Goal: Task Accomplishment & Management: Manage account settings

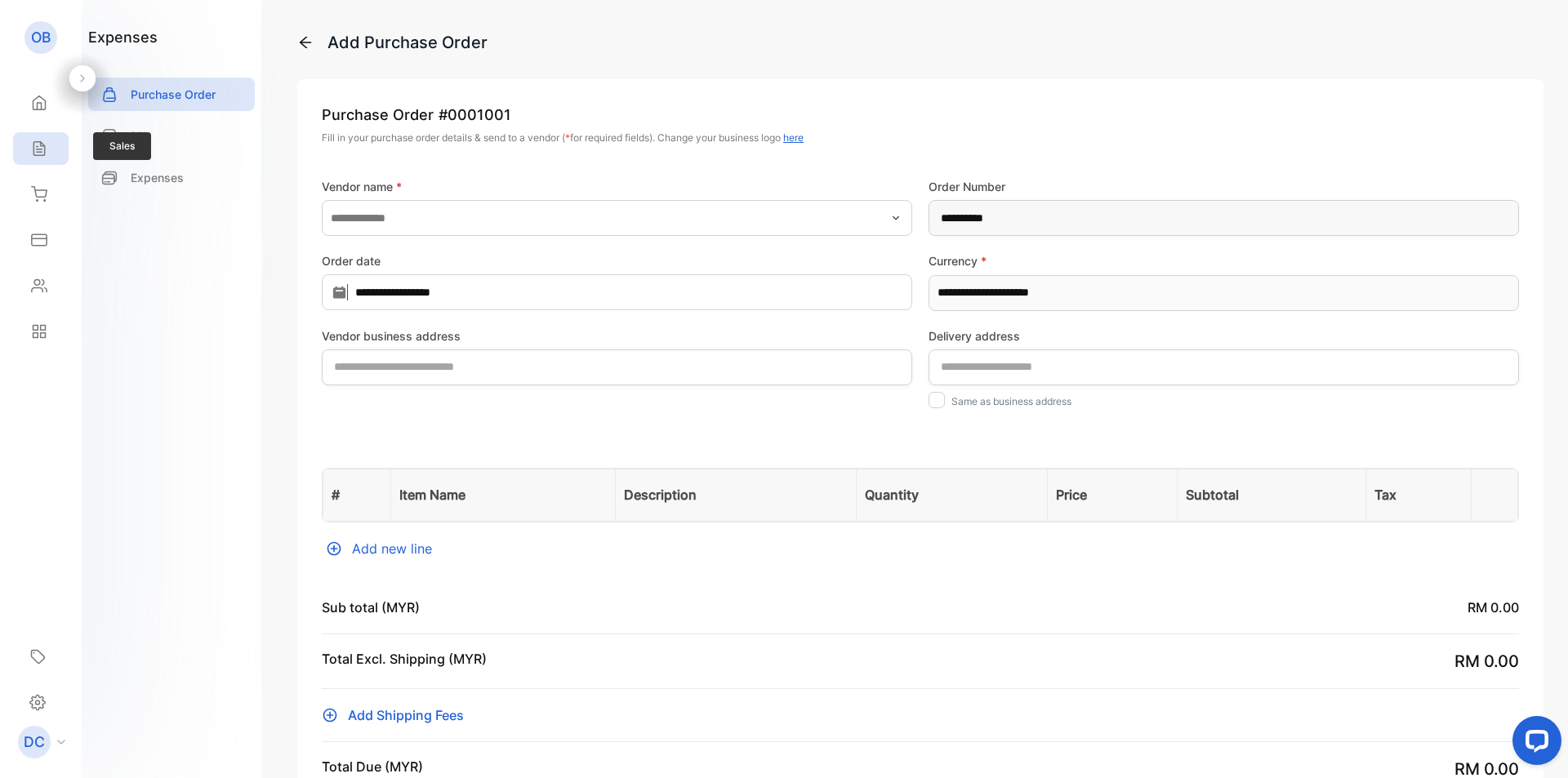
click at [42, 150] on icon at bounding box center [39, 149] width 11 height 14
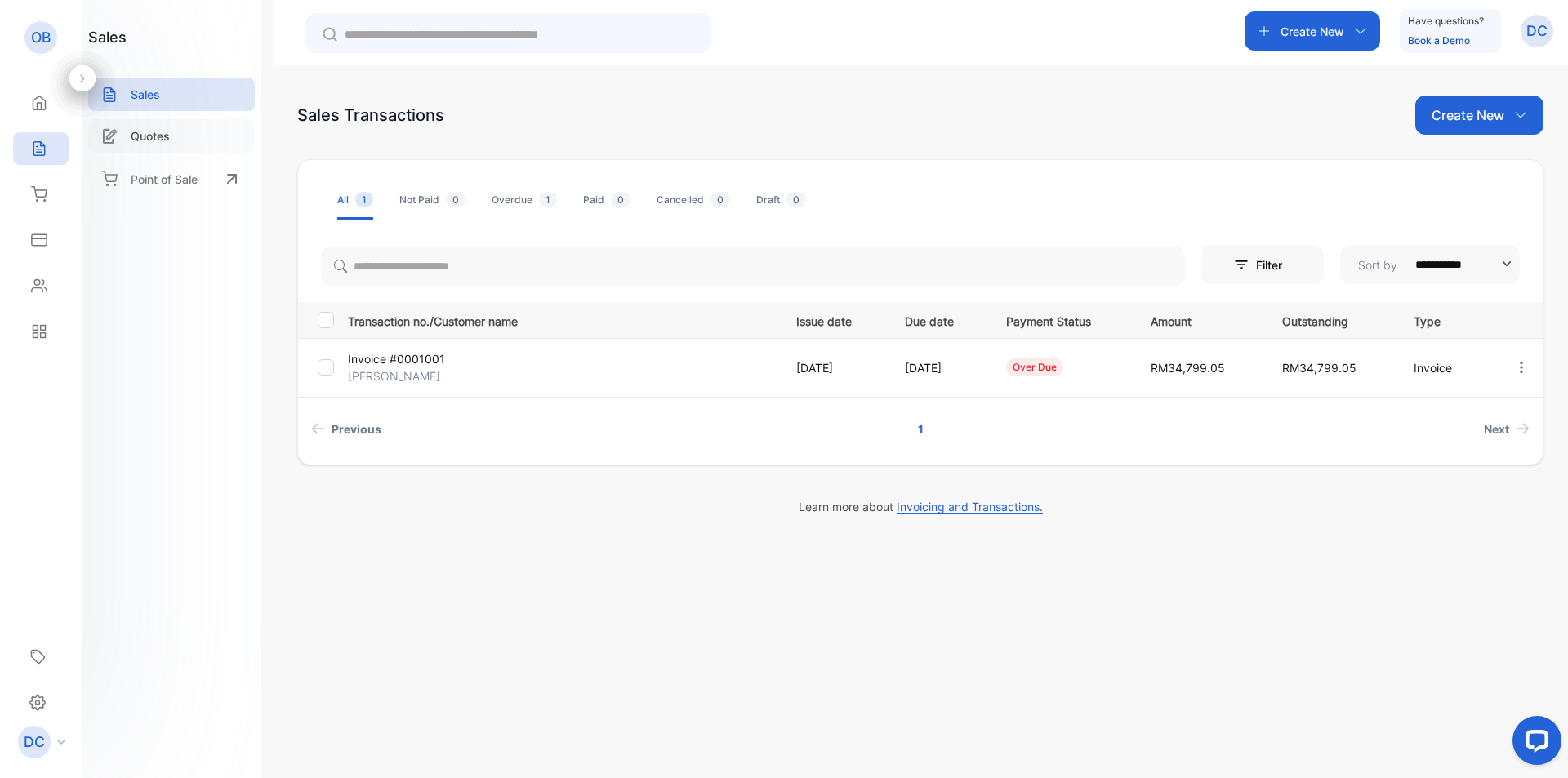
click at [177, 138] on div "Quotes" at bounding box center [171, 136] width 167 height 34
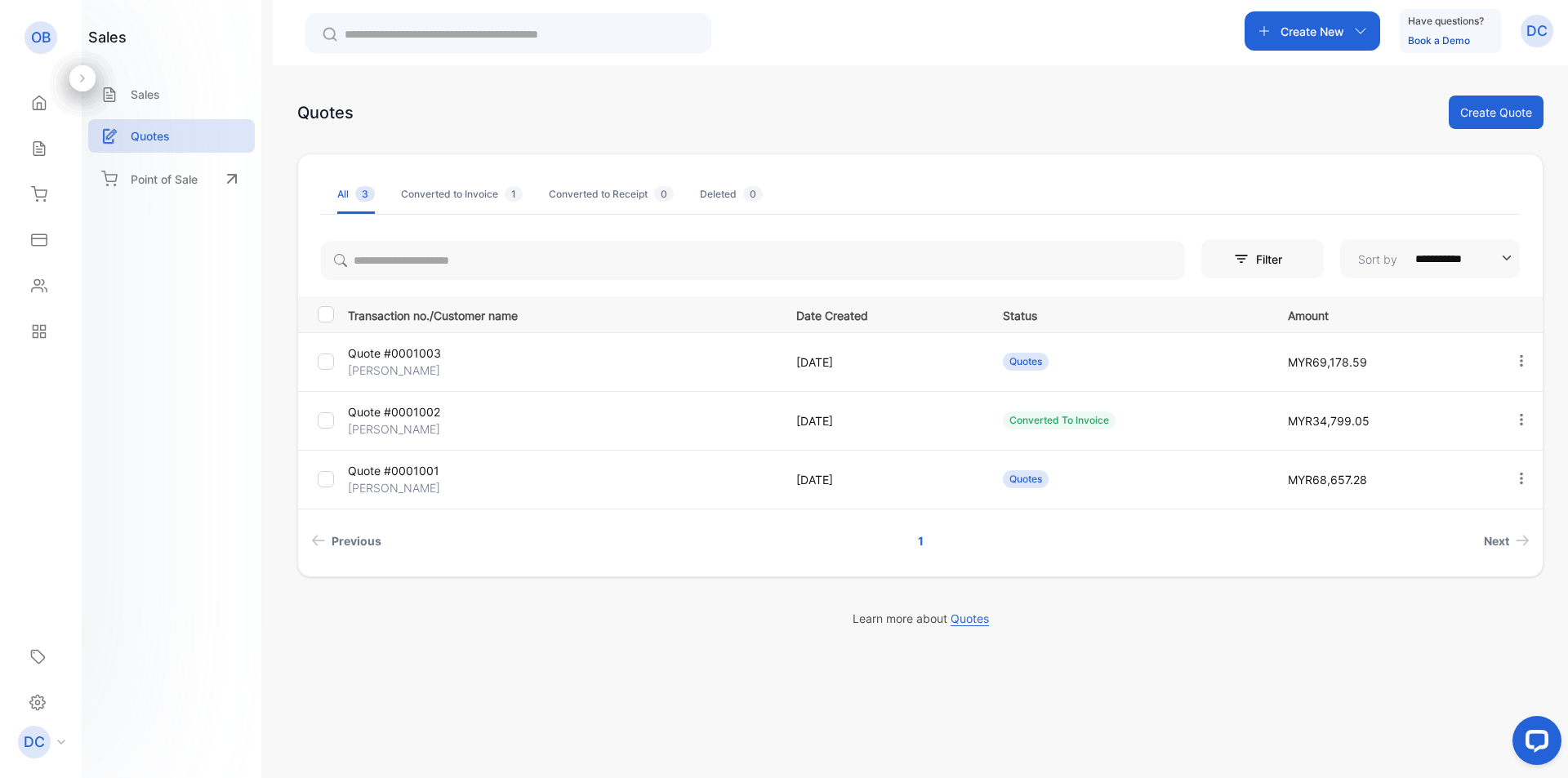
click at [442, 355] on p "Quote #0001003" at bounding box center [419, 353] width 143 height 17
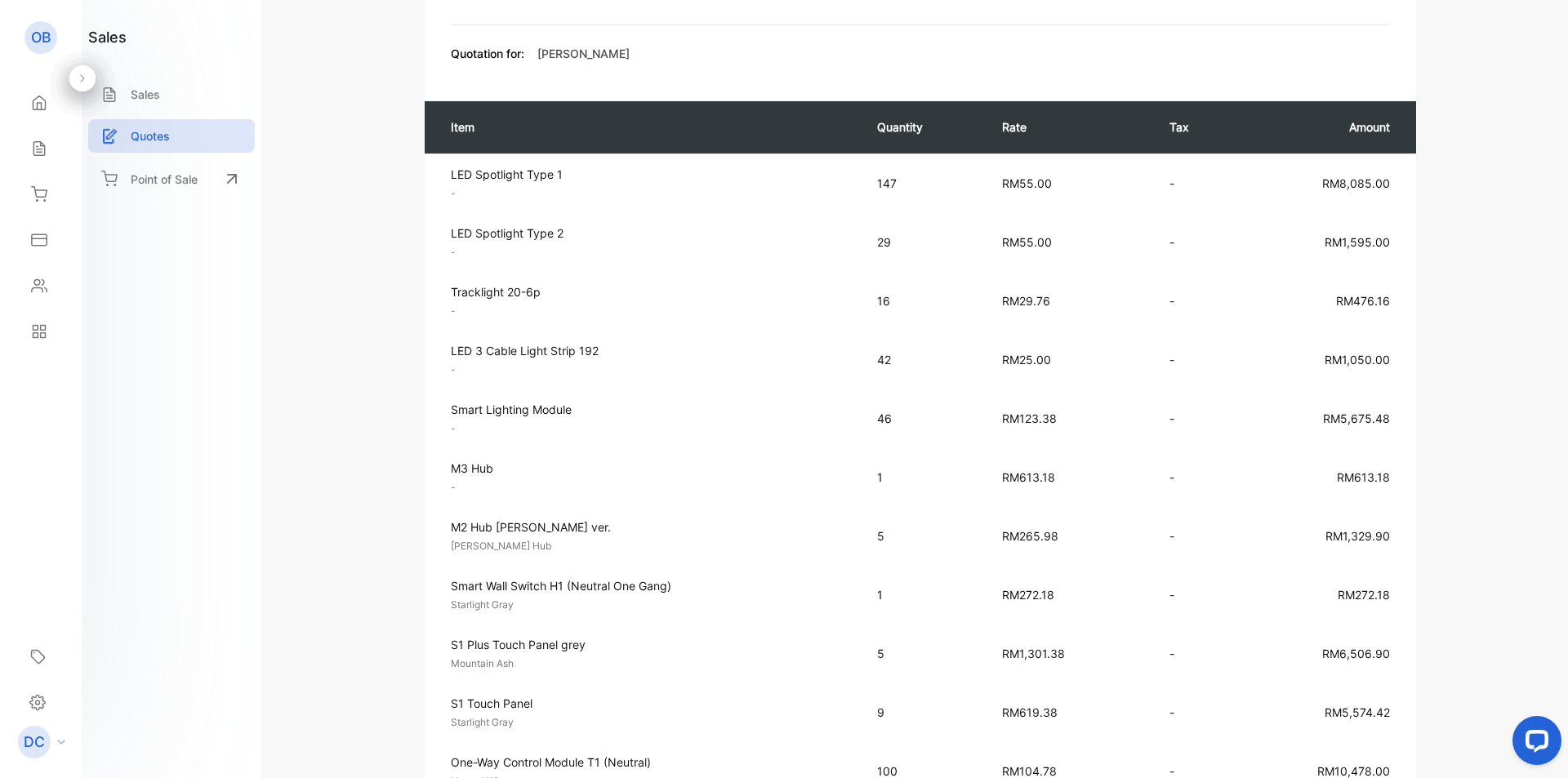
scroll to position [330, 0]
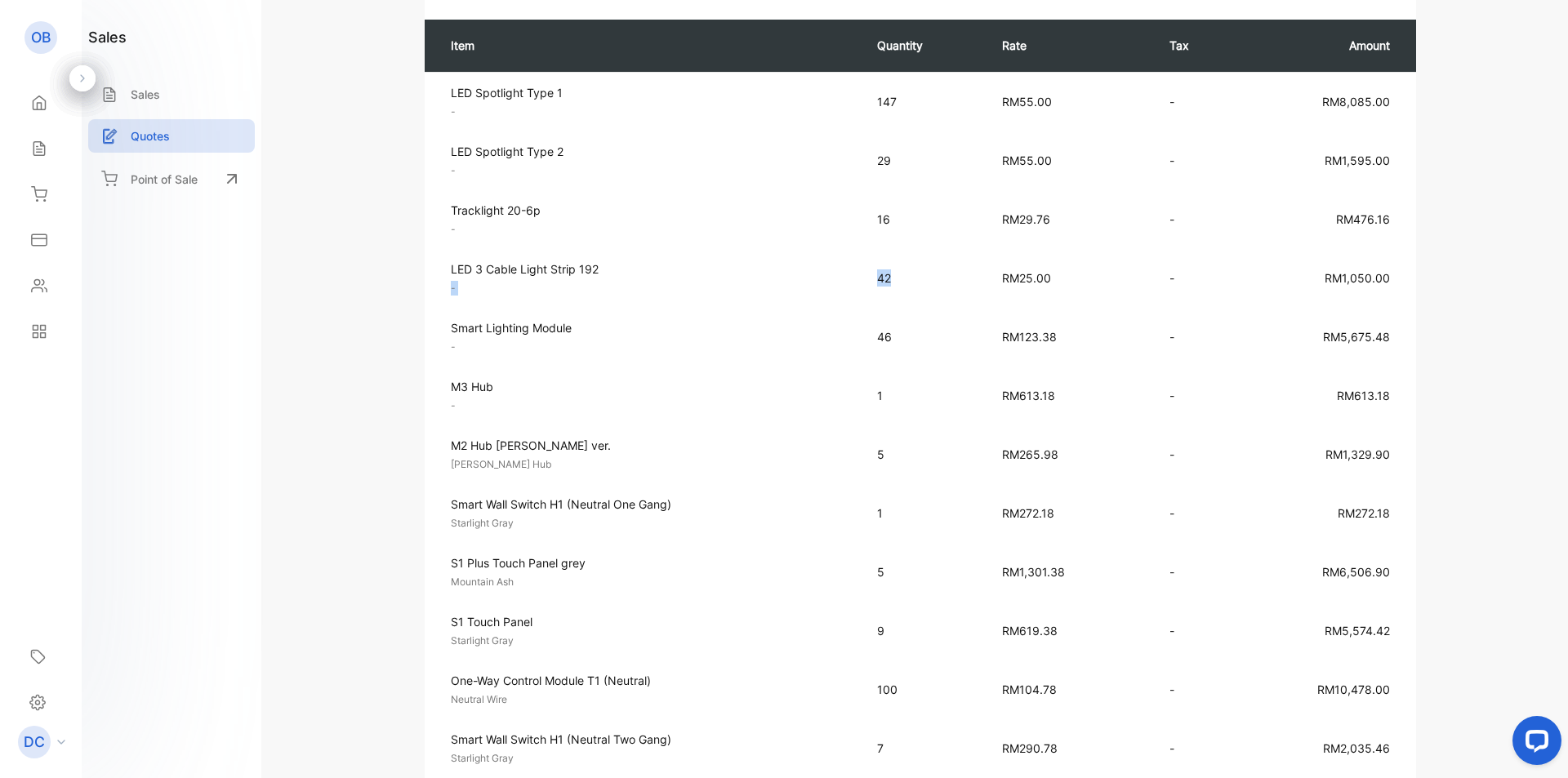
drag, startPoint x: 892, startPoint y: 277, endPoint x: 844, endPoint y: 276, distance: 48.0
click at [844, 276] on tr "LED 3 Cable Light Strip 192 - Unit price: RM25.00 42 RM25.00 - RM1,050.00" at bounding box center [920, 277] width 991 height 59
click at [368, 250] on div "Quote #0001003 Quotes Edit quote Actions Ori Smart Living Sdn Bhd [STREET_ADDRE…" at bounding box center [920, 751] width 1246 height 2102
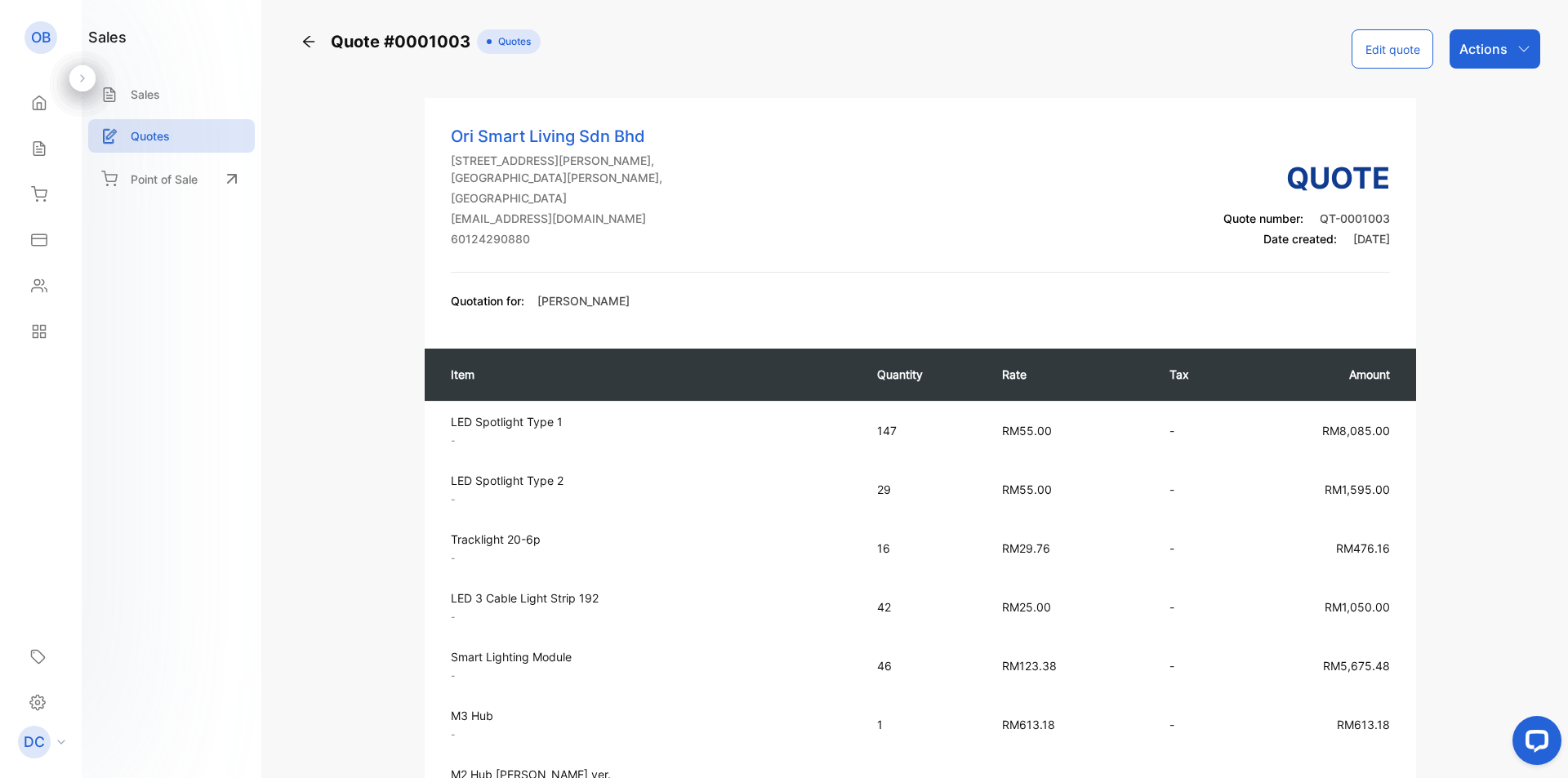
scroll to position [0, 0]
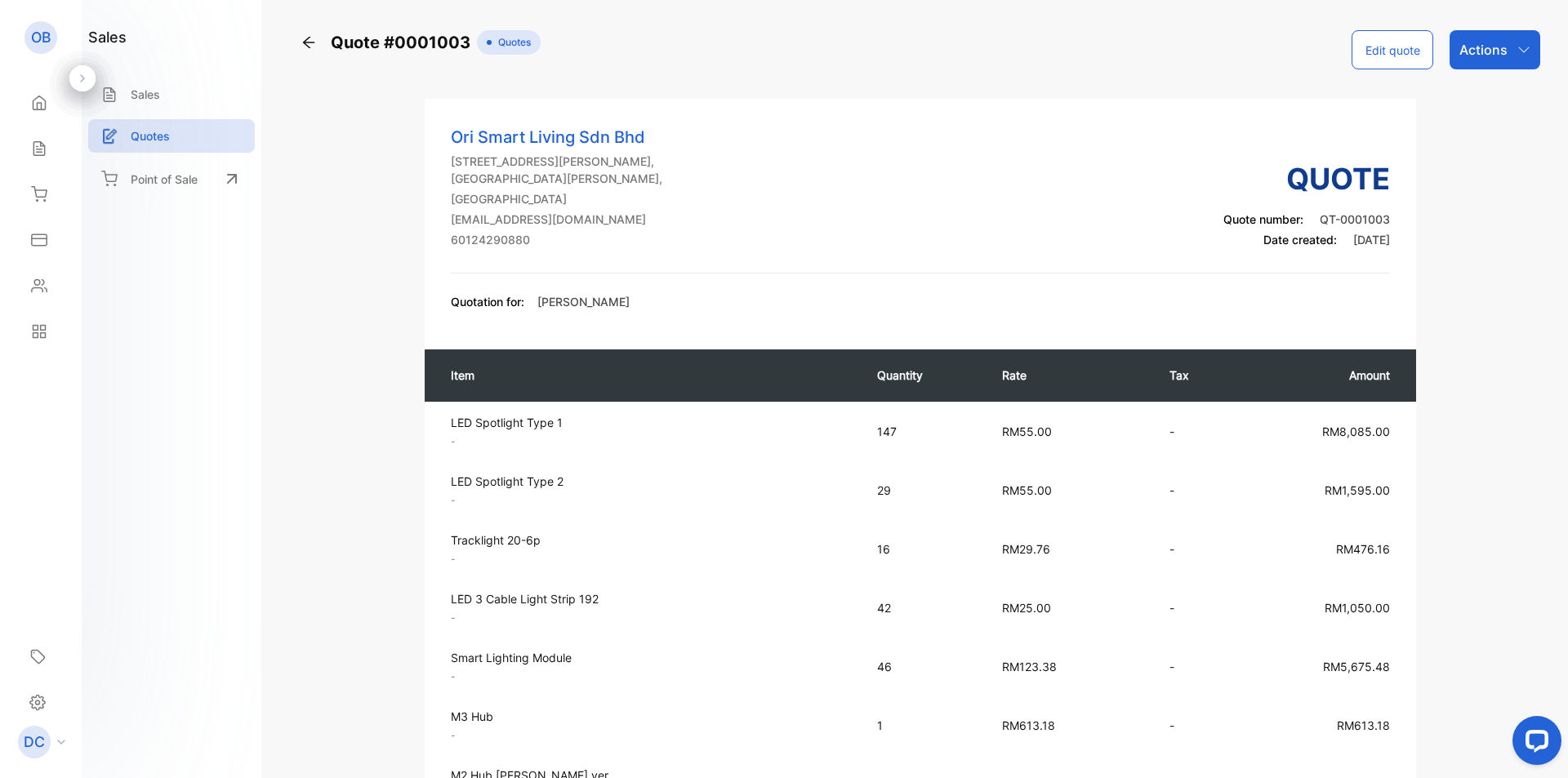
click at [1404, 54] on button "Edit quote" at bounding box center [1392, 50] width 82 height 39
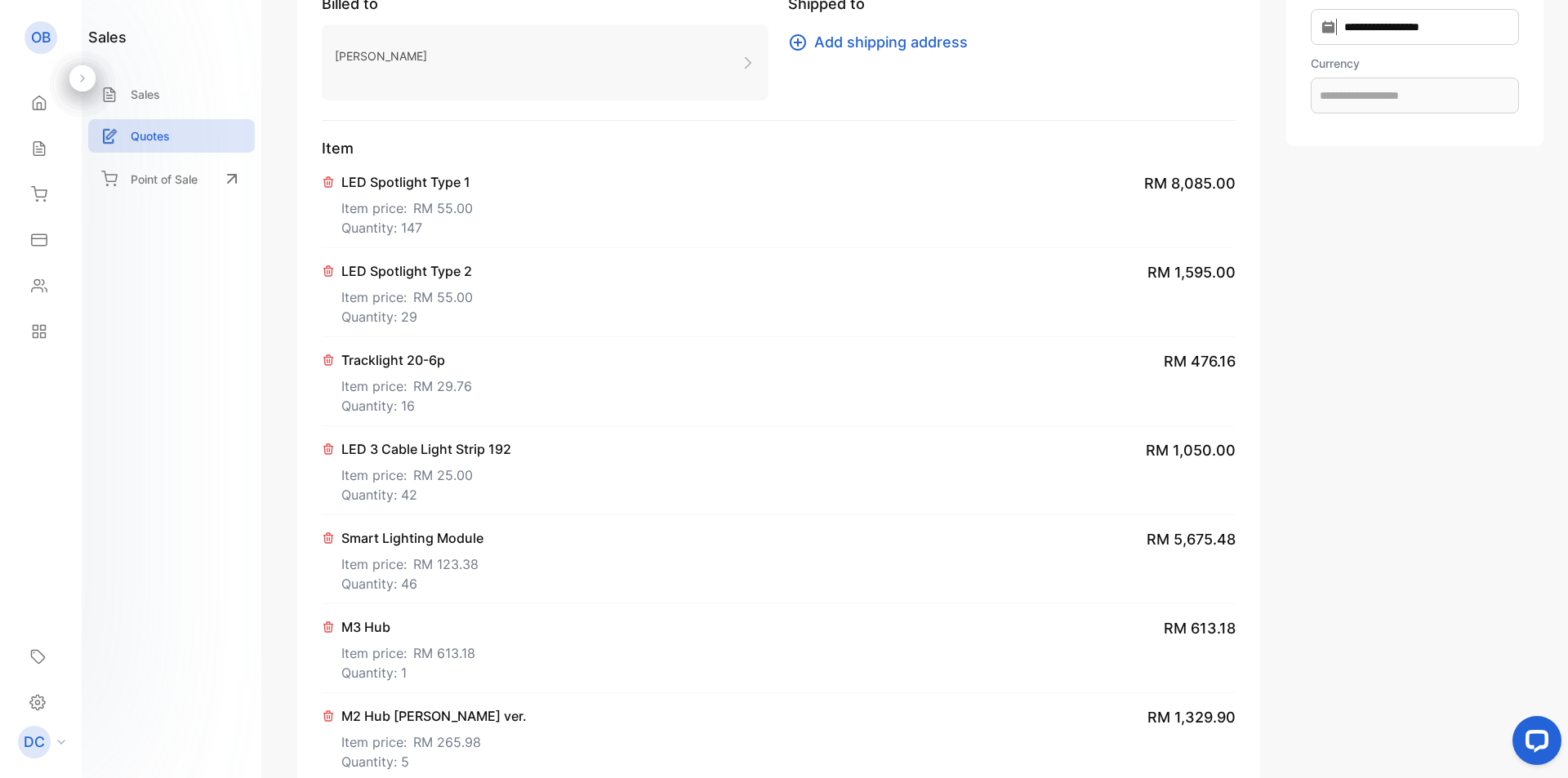
scroll to position [245, 0]
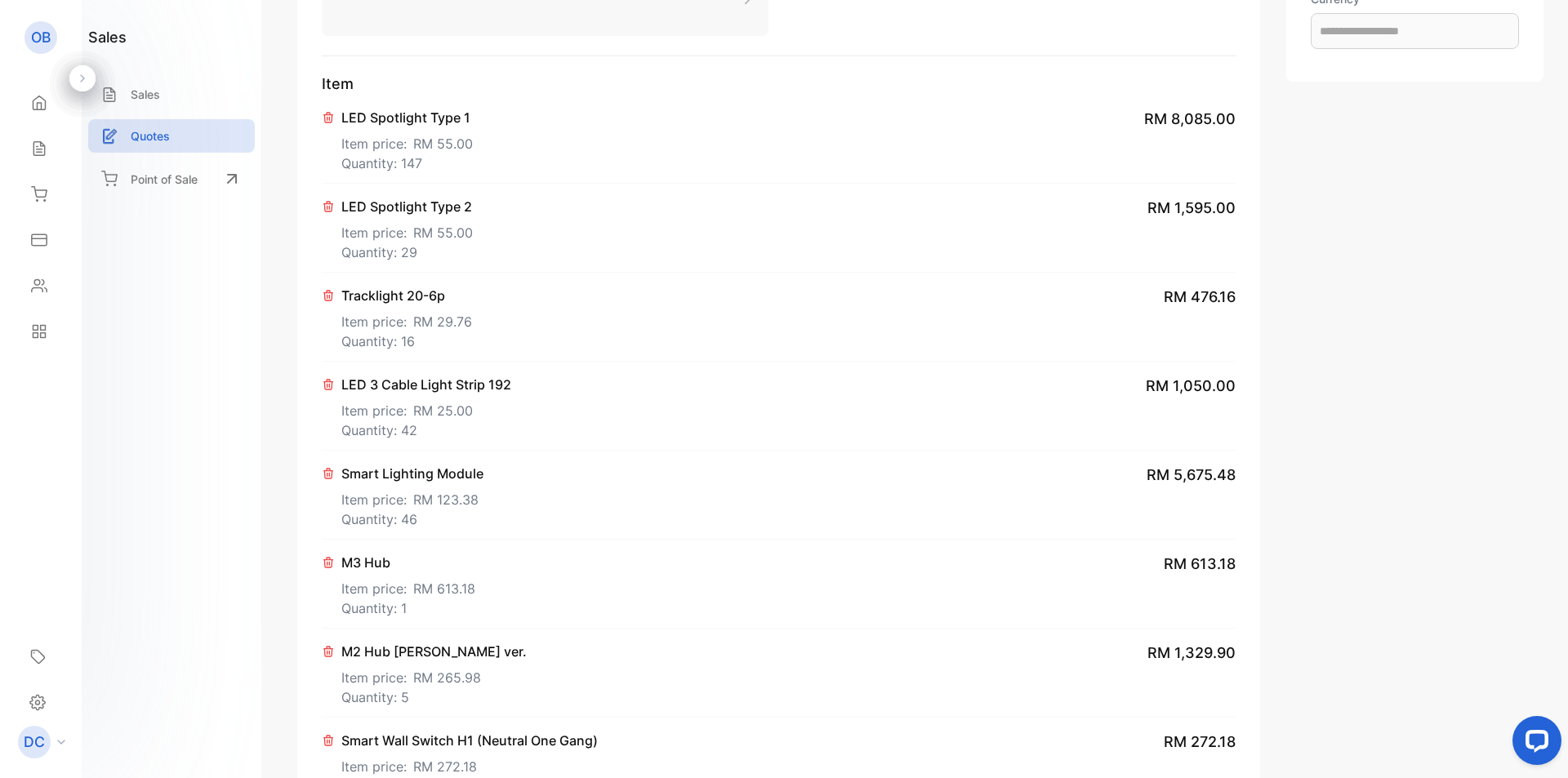
type input "**********"
click at [447, 408] on span "RM 25.00" at bounding box center [442, 411] width 60 height 20
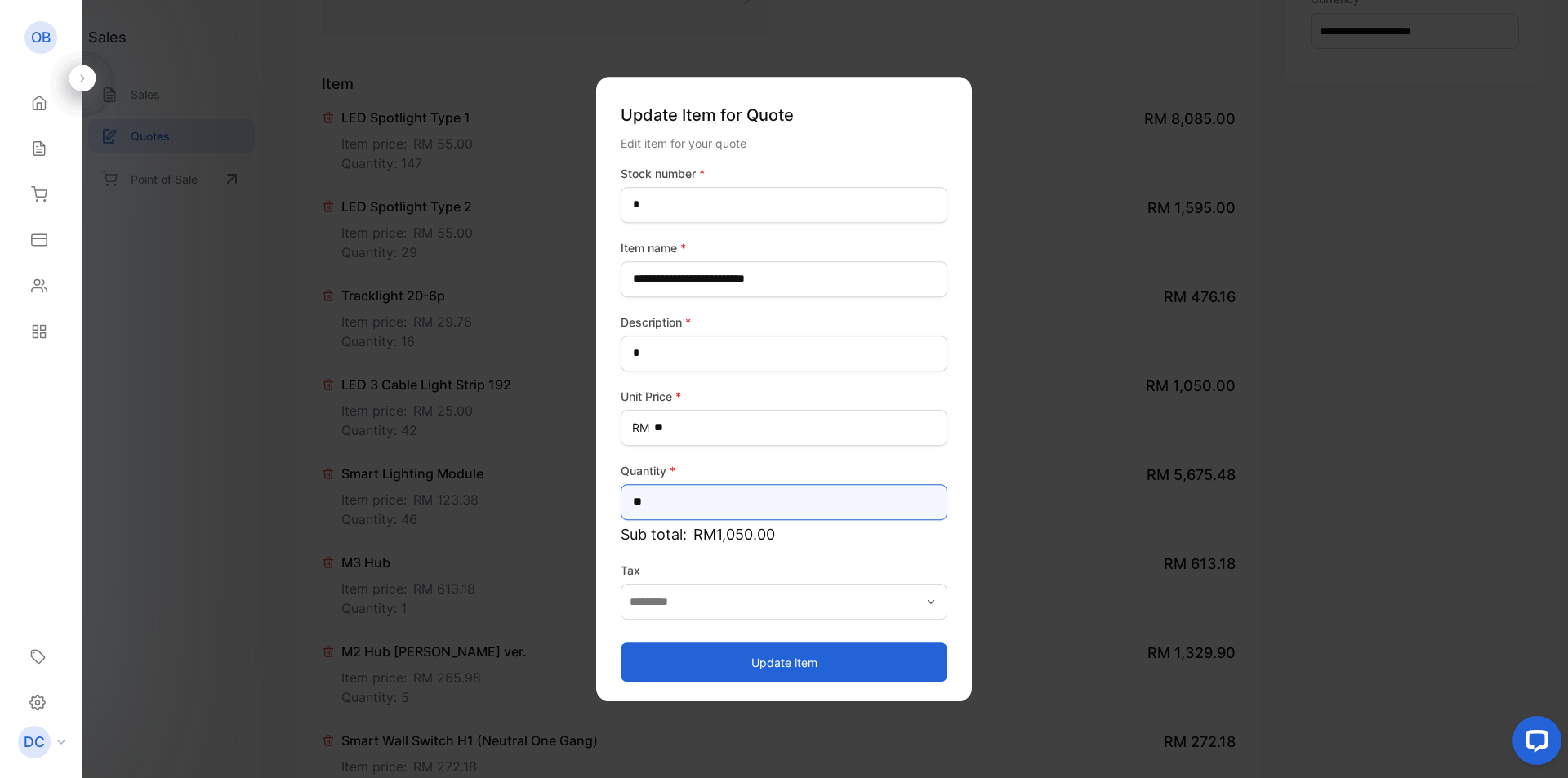
drag, startPoint x: 813, startPoint y: 509, endPoint x: 632, endPoint y: 486, distance: 182.5
click at [633, 487] on input "**" at bounding box center [784, 502] width 326 height 36
type input "**"
click at [805, 657] on button "Update item" at bounding box center [784, 662] width 326 height 39
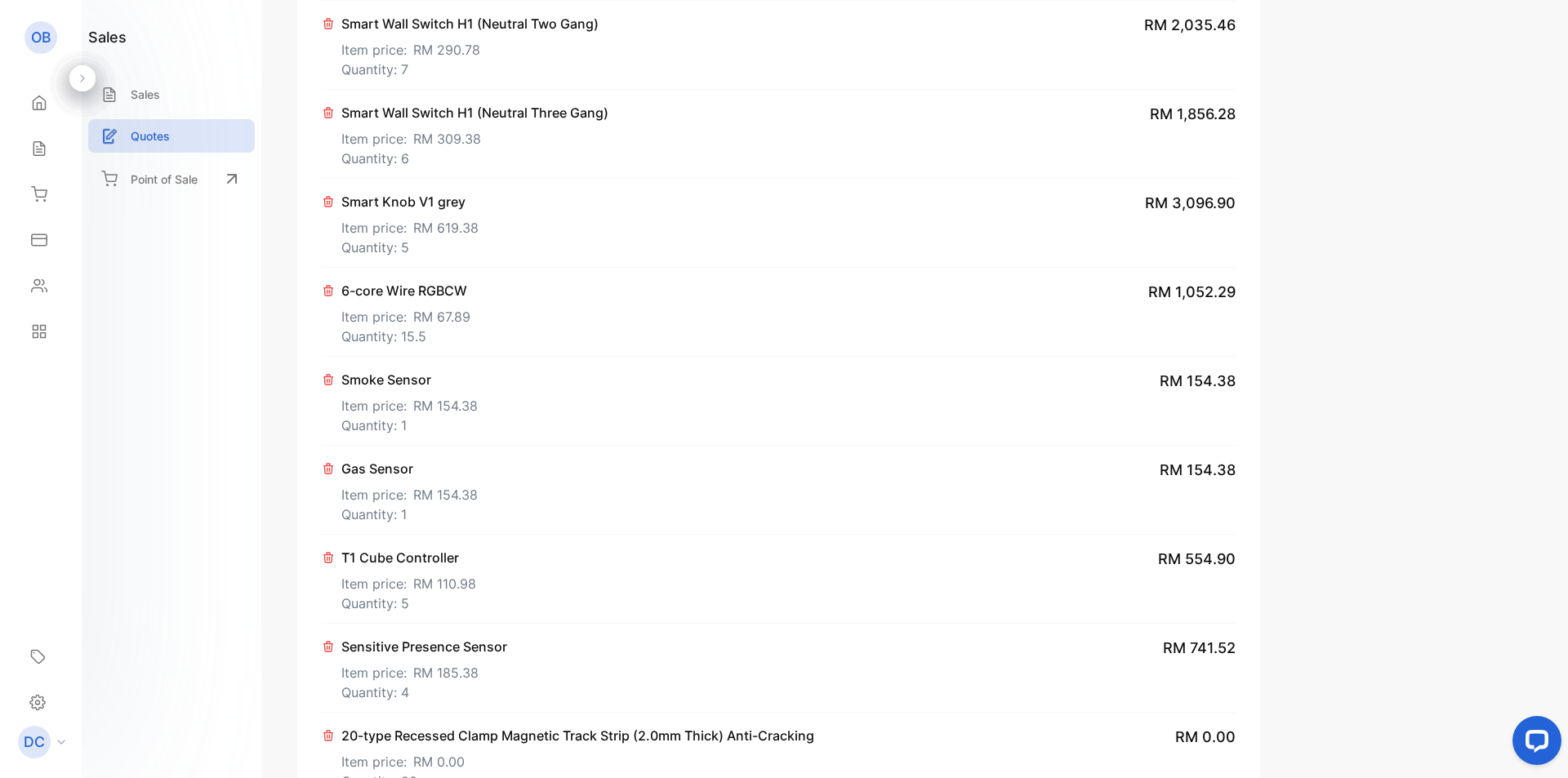
scroll to position [1314, 0]
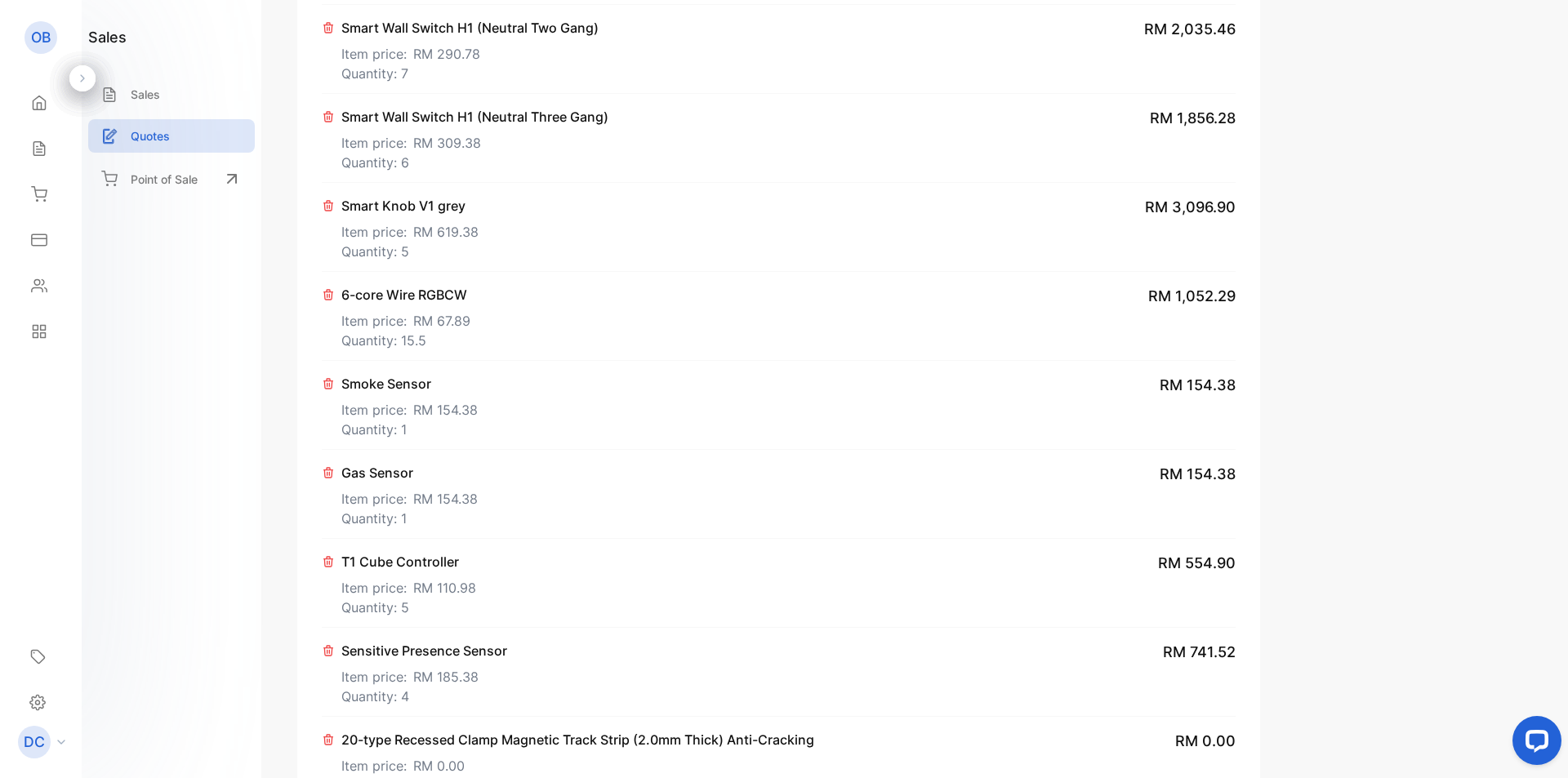
click at [425, 321] on span "RM 67.89" at bounding box center [441, 321] width 57 height 20
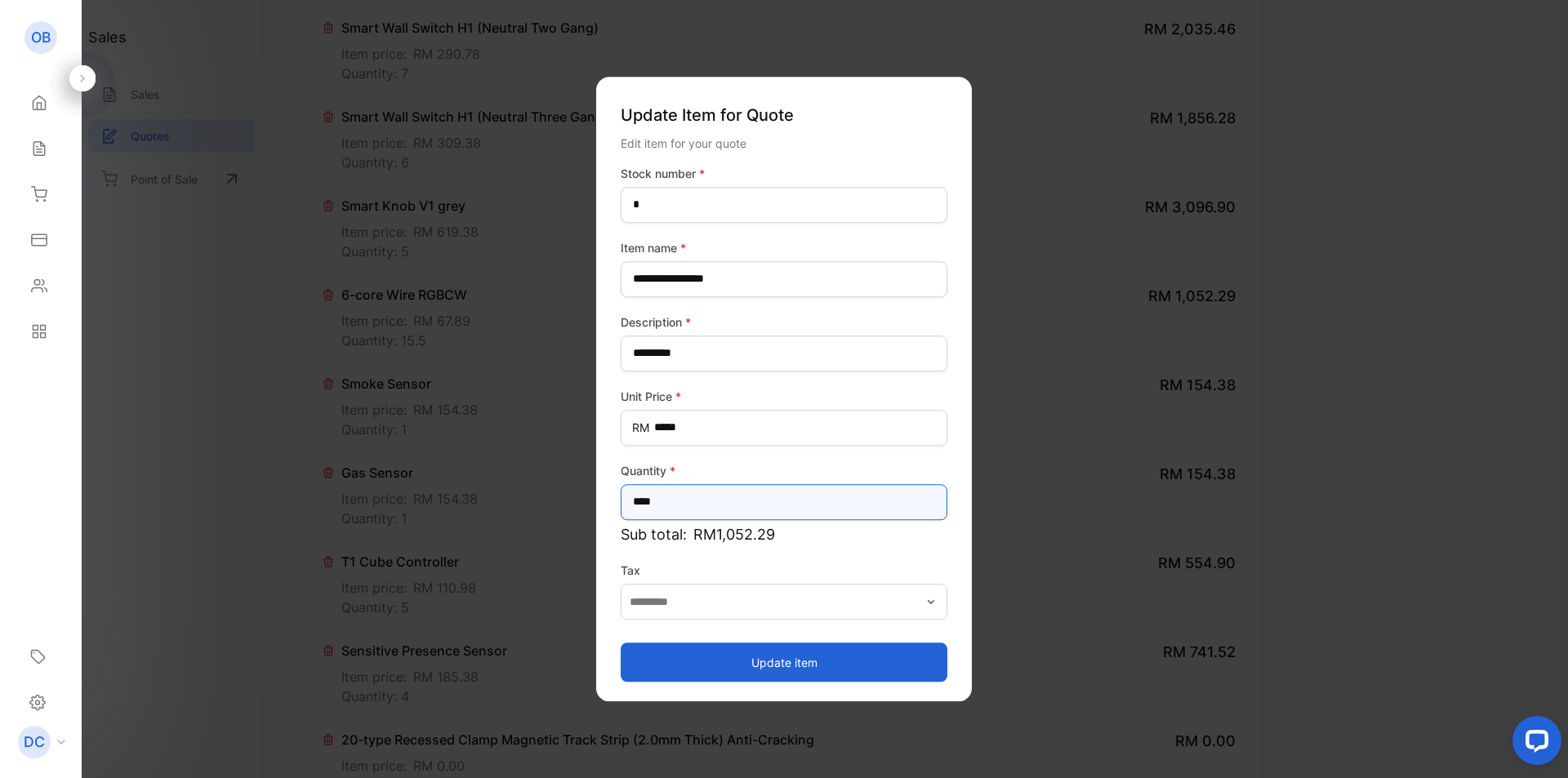
drag, startPoint x: 659, startPoint y: 506, endPoint x: 525, endPoint y: 479, distance: 136.7
type input "**"
click at [645, 667] on button "Update item" at bounding box center [784, 662] width 326 height 39
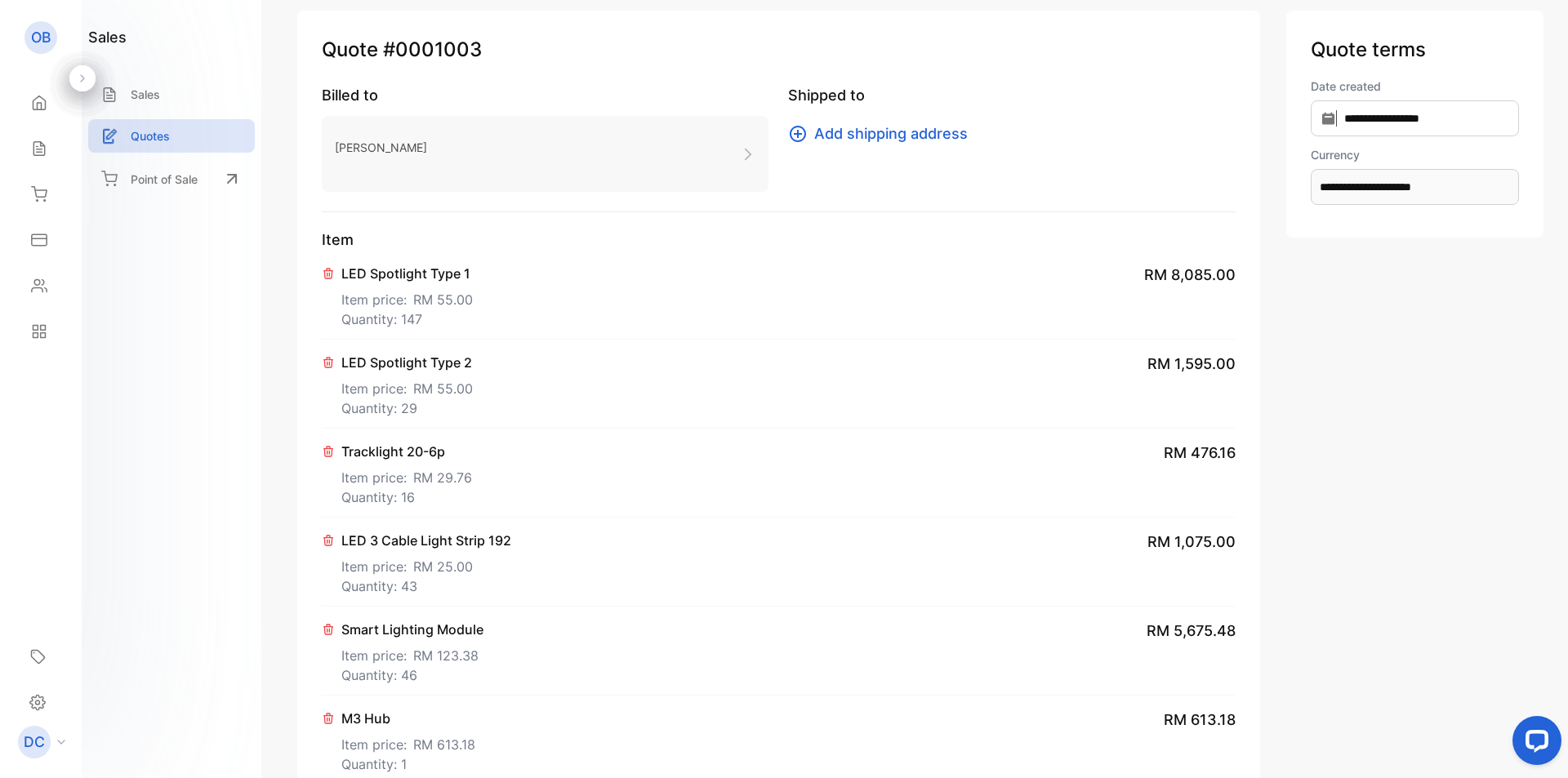
scroll to position [0, 0]
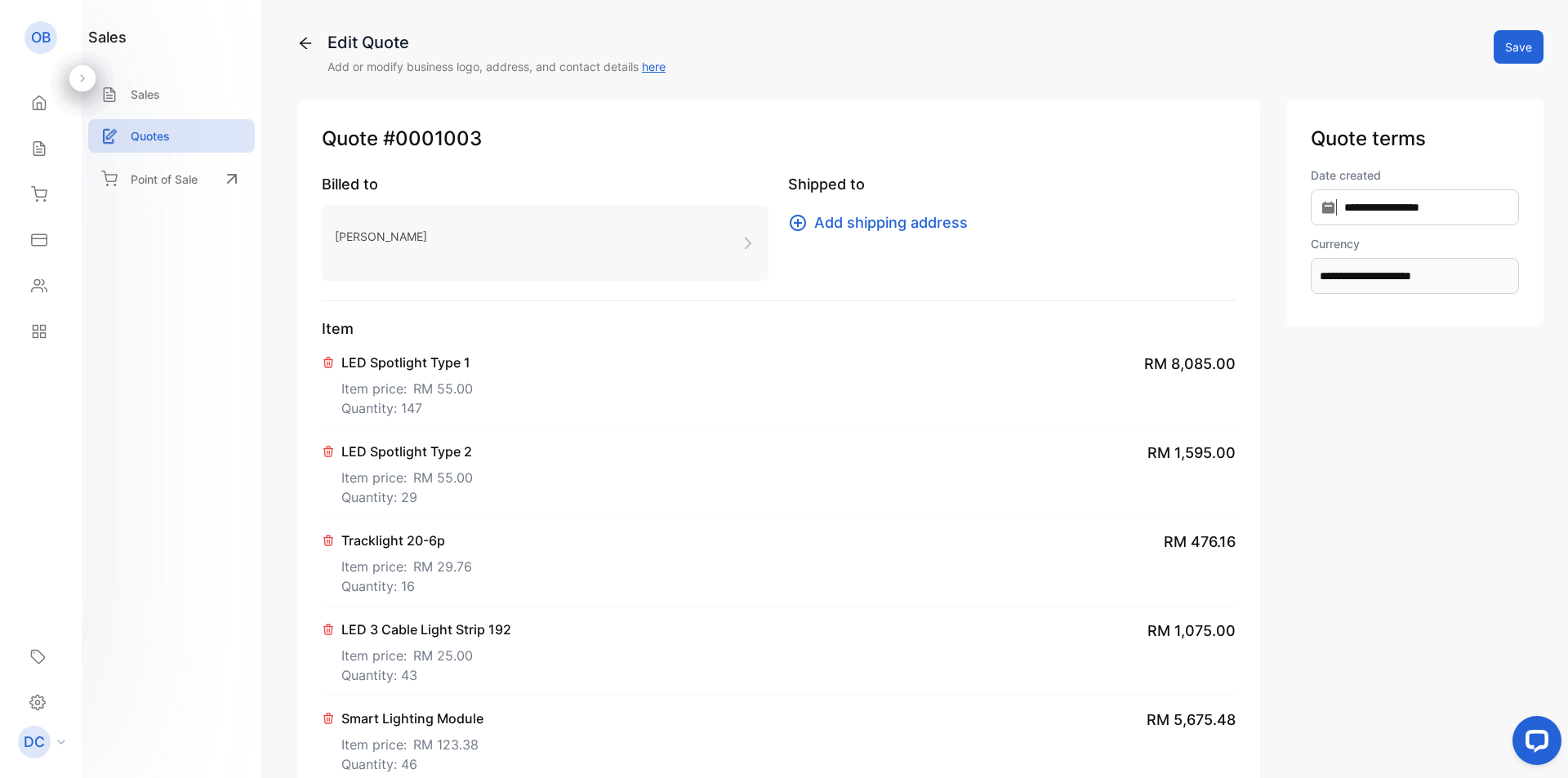
click at [1511, 55] on button "Save" at bounding box center [1518, 47] width 50 height 34
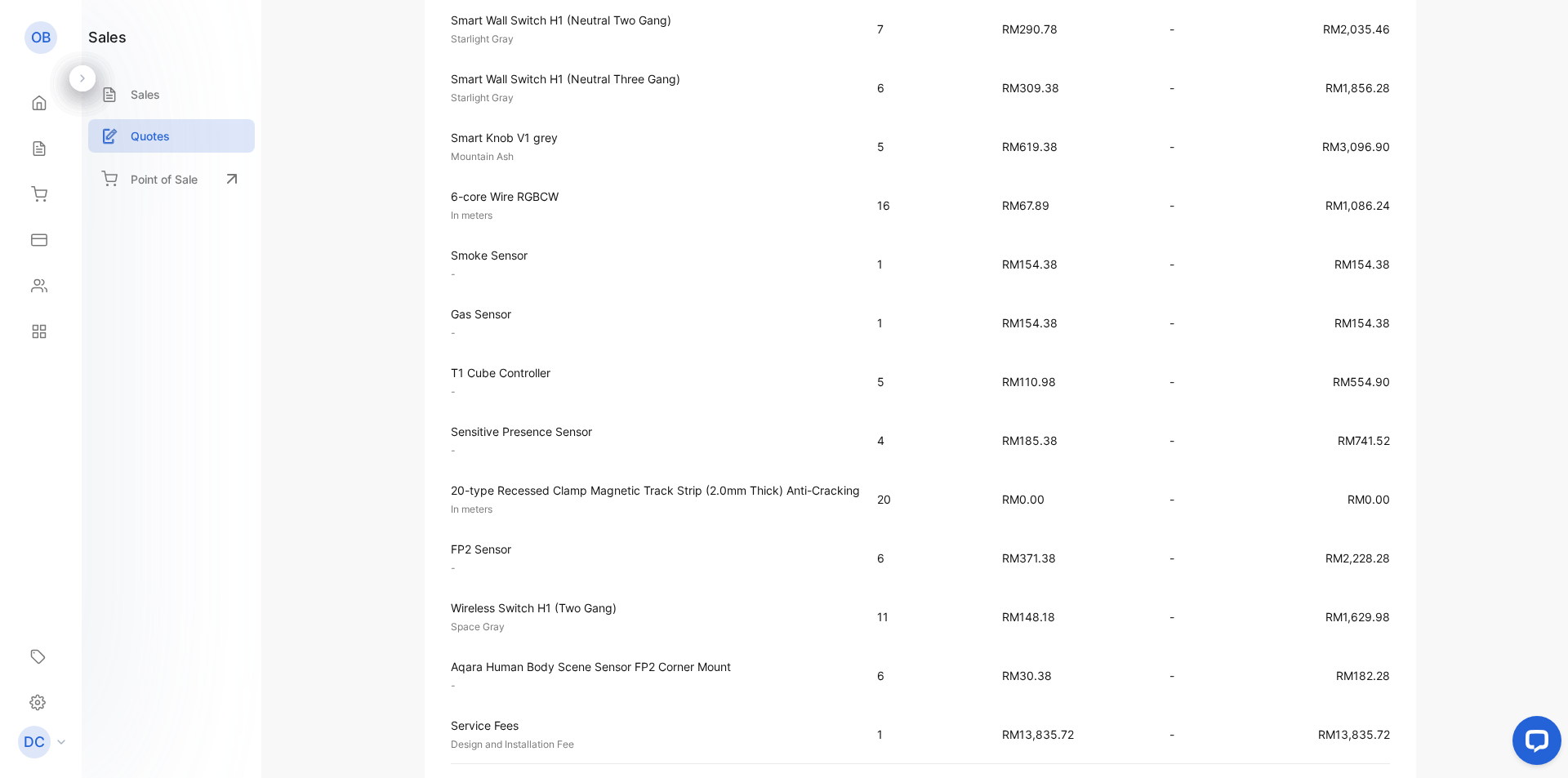
scroll to position [1064, 0]
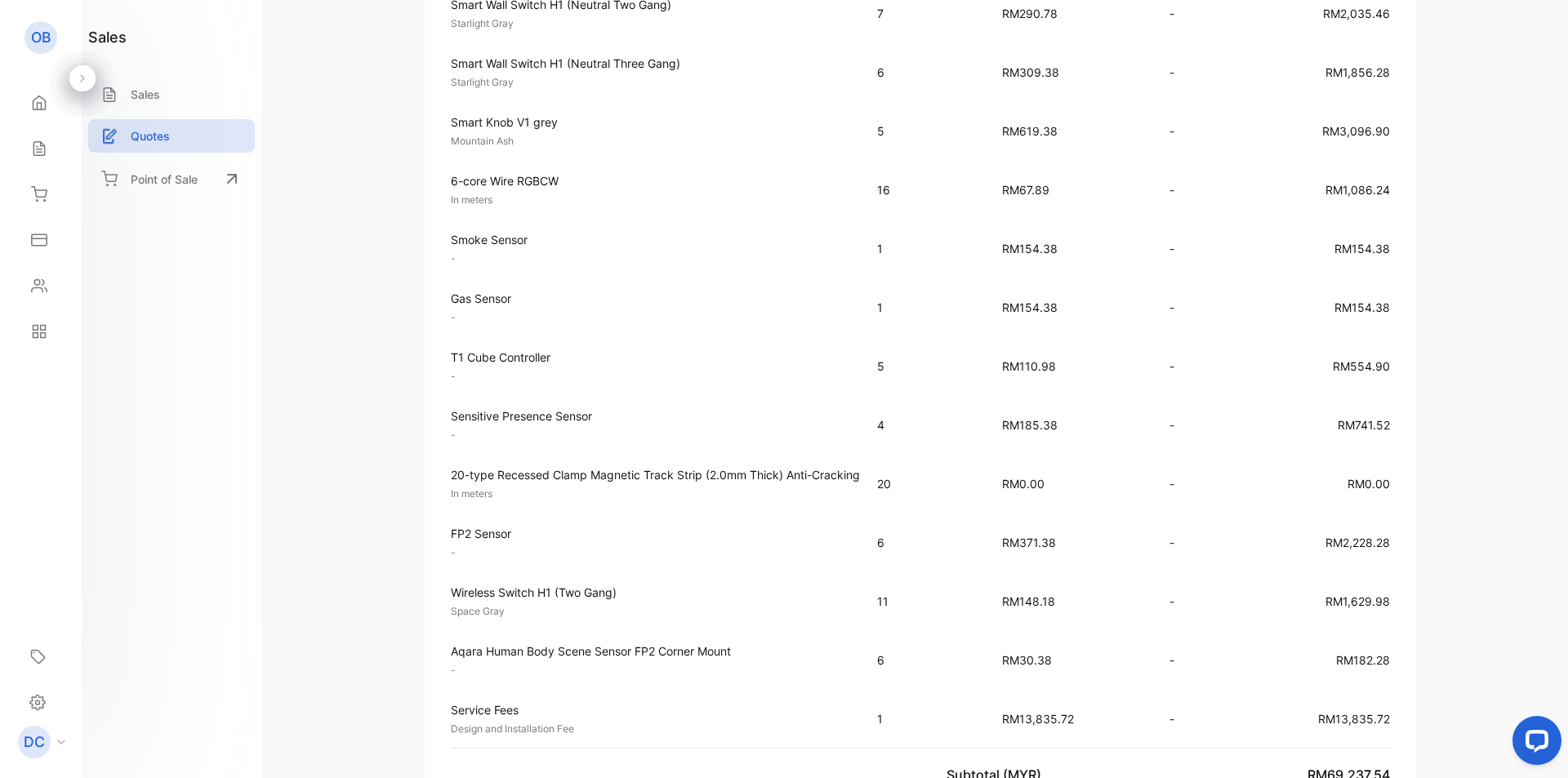
click at [649, 471] on p "20-type Recessed Clamp Magnetic Track Strip (2.0mm Thick) Anti-Cracking" at bounding box center [655, 474] width 409 height 17
click at [546, 547] on p "-" at bounding box center [655, 553] width 409 height 14
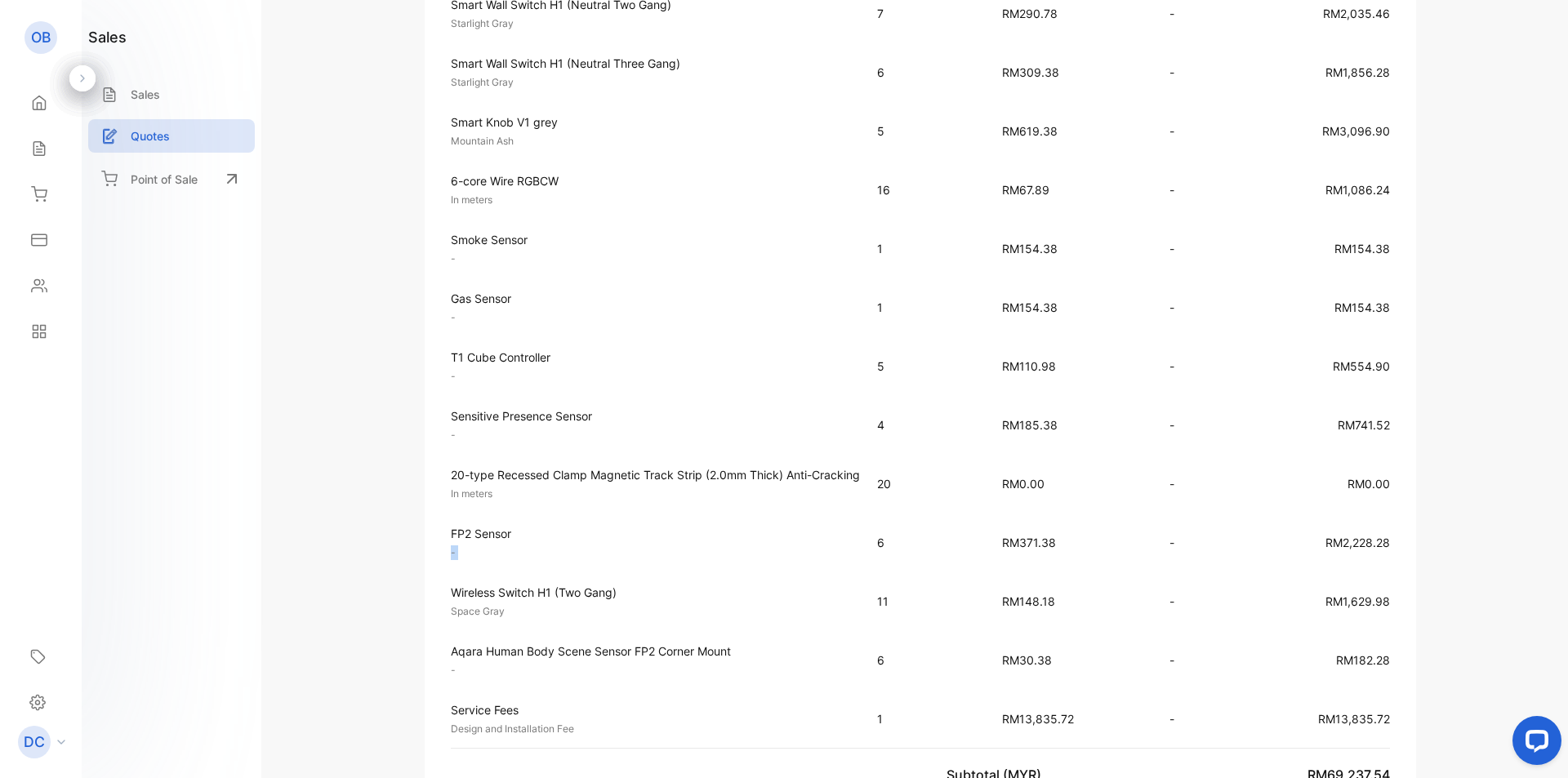
click at [546, 547] on p "-" at bounding box center [655, 553] width 409 height 14
click at [580, 587] on p "Wireless Switch H1 (Two Gang)" at bounding box center [655, 592] width 409 height 17
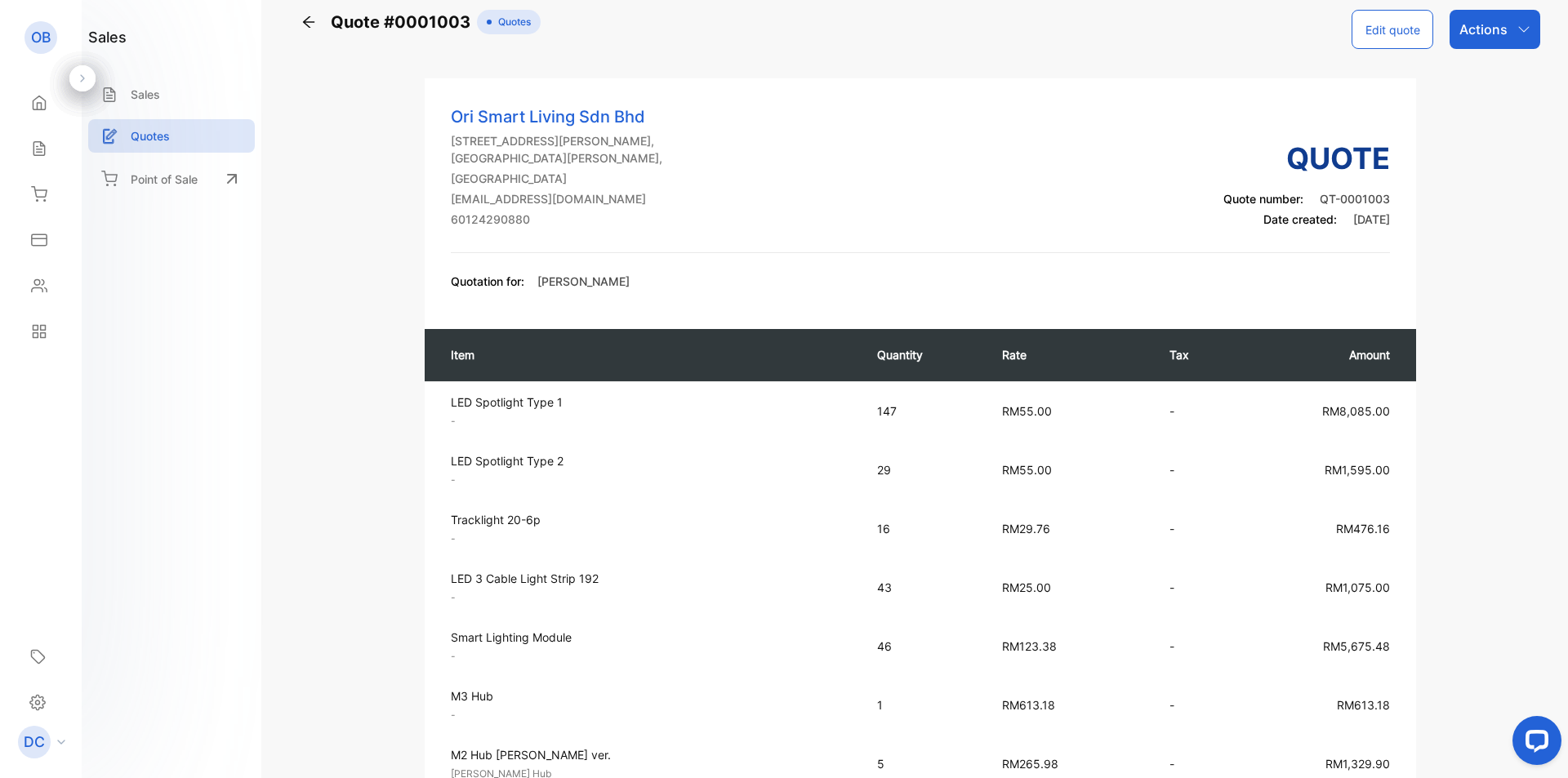
scroll to position [0, 0]
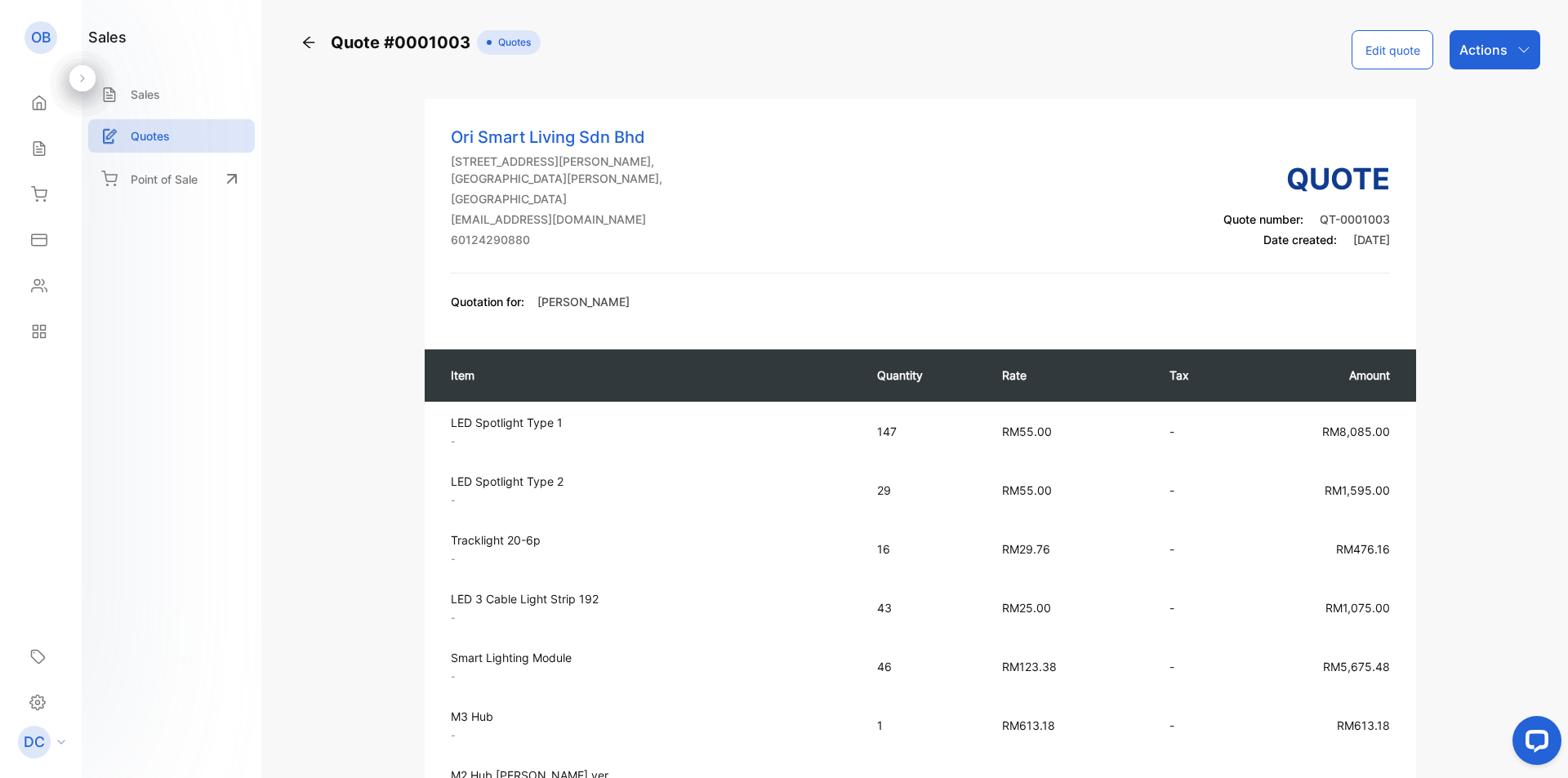
click at [1390, 51] on button "Edit quote" at bounding box center [1392, 50] width 82 height 39
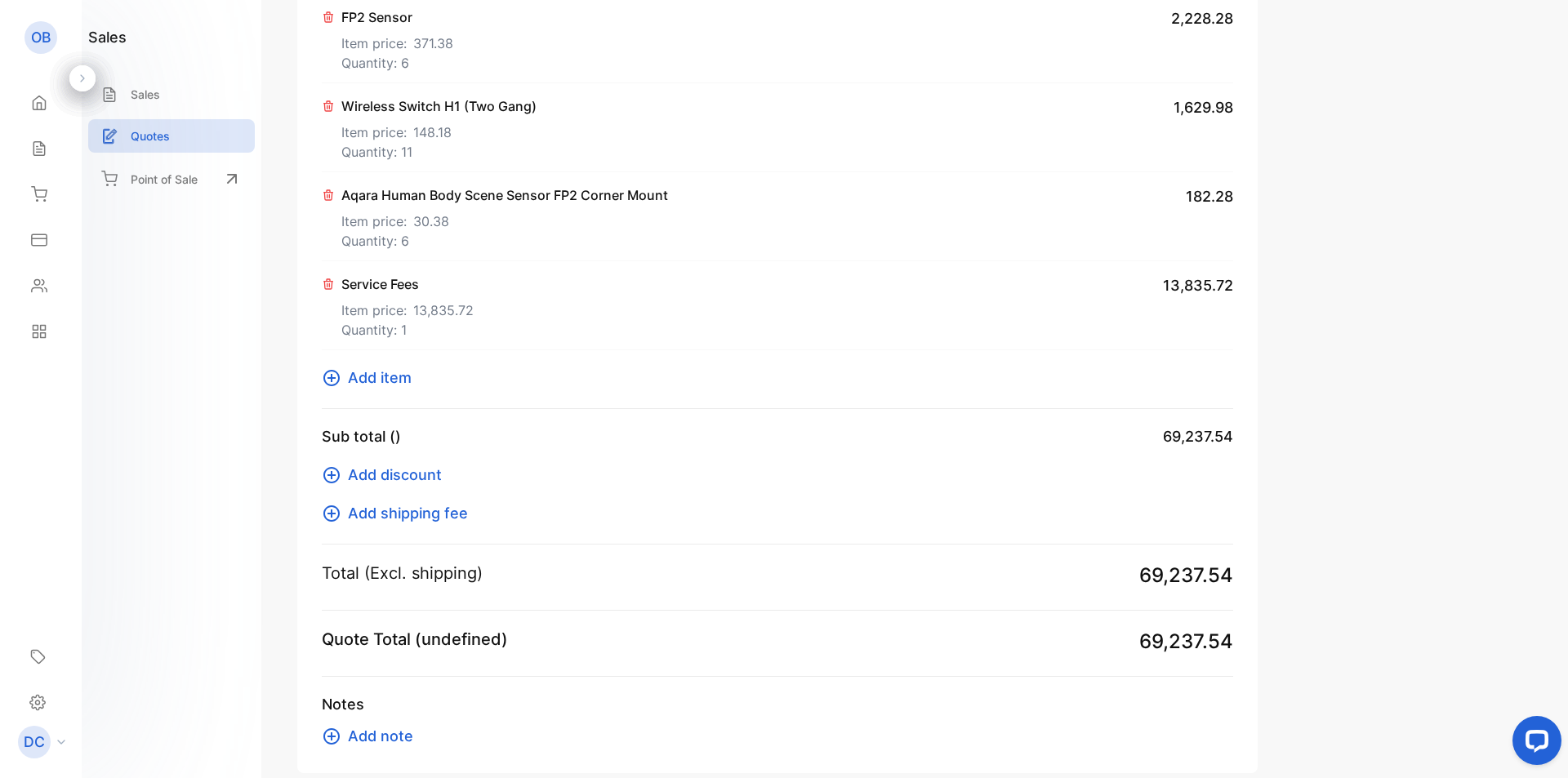
scroll to position [2211, 0]
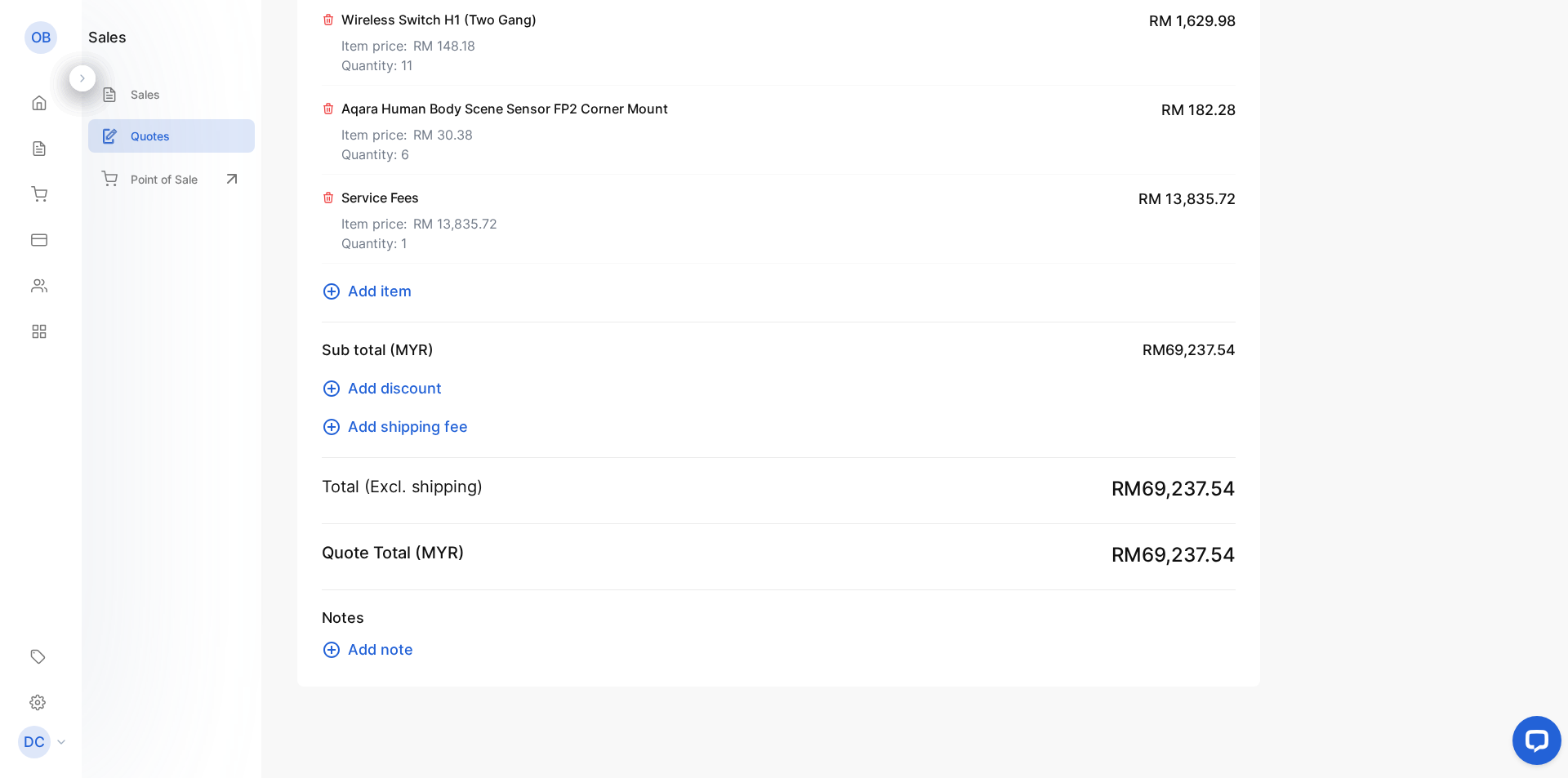
type input "**********"
click at [379, 200] on p "Service Fees" at bounding box center [419, 198] width 156 height 20
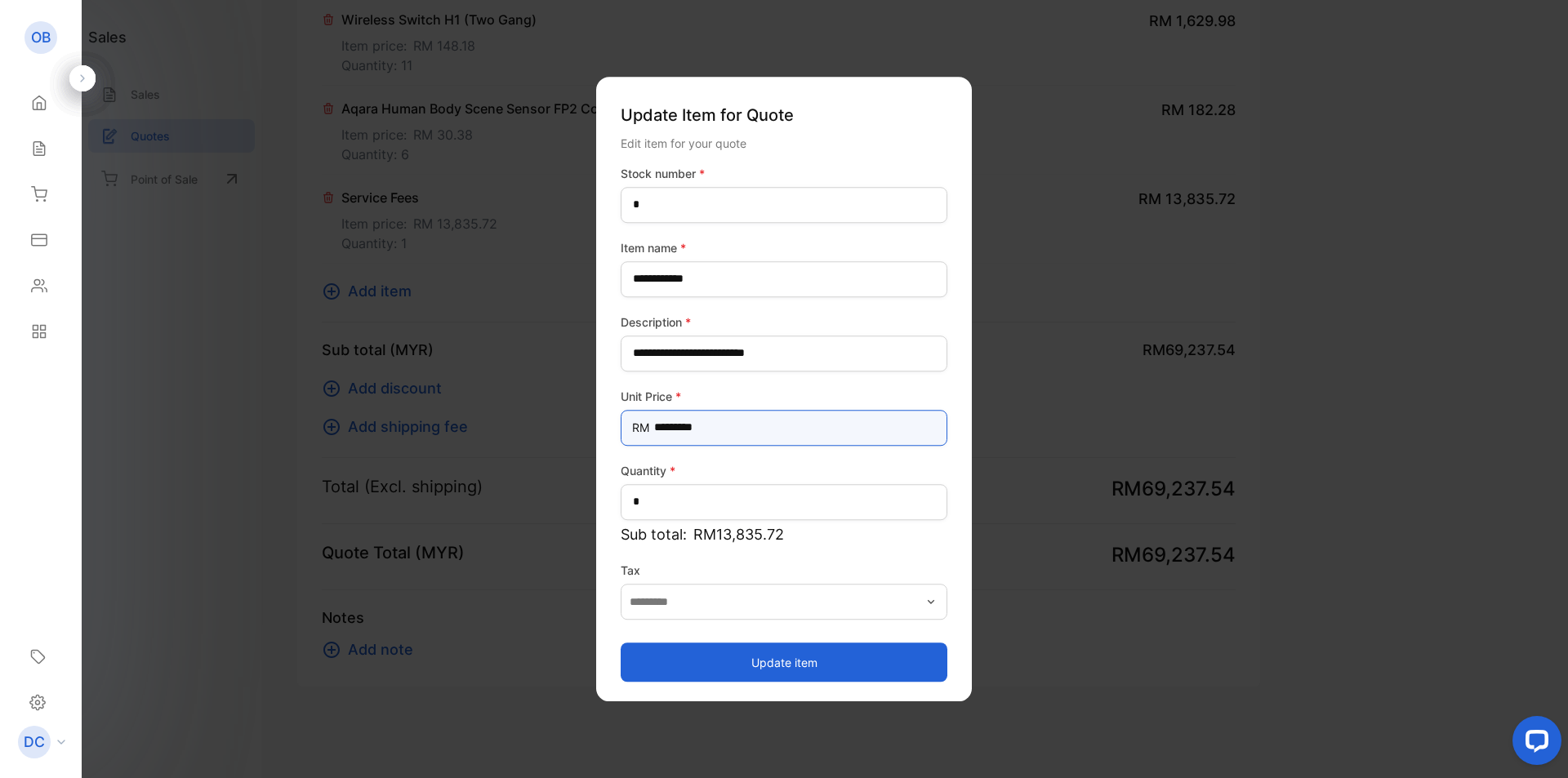
drag, startPoint x: 678, startPoint y: 430, endPoint x: 726, endPoint y: 427, distance: 48.1
click at [726, 427] on Price-inputprice "*********" at bounding box center [784, 428] width 326 height 36
type Price-inputprice "*********"
click at [801, 674] on button "Update item" at bounding box center [784, 662] width 326 height 39
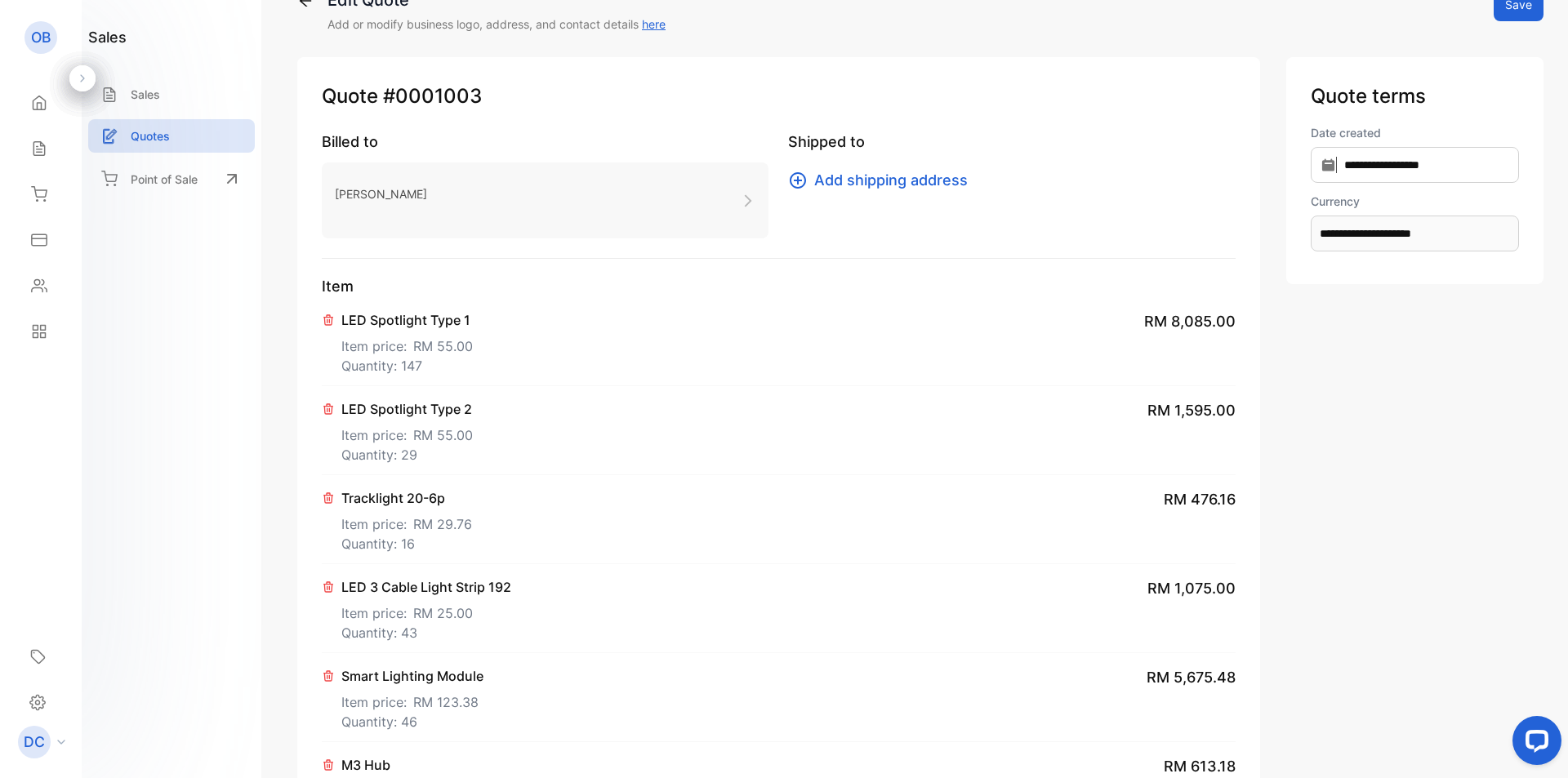
scroll to position [0, 0]
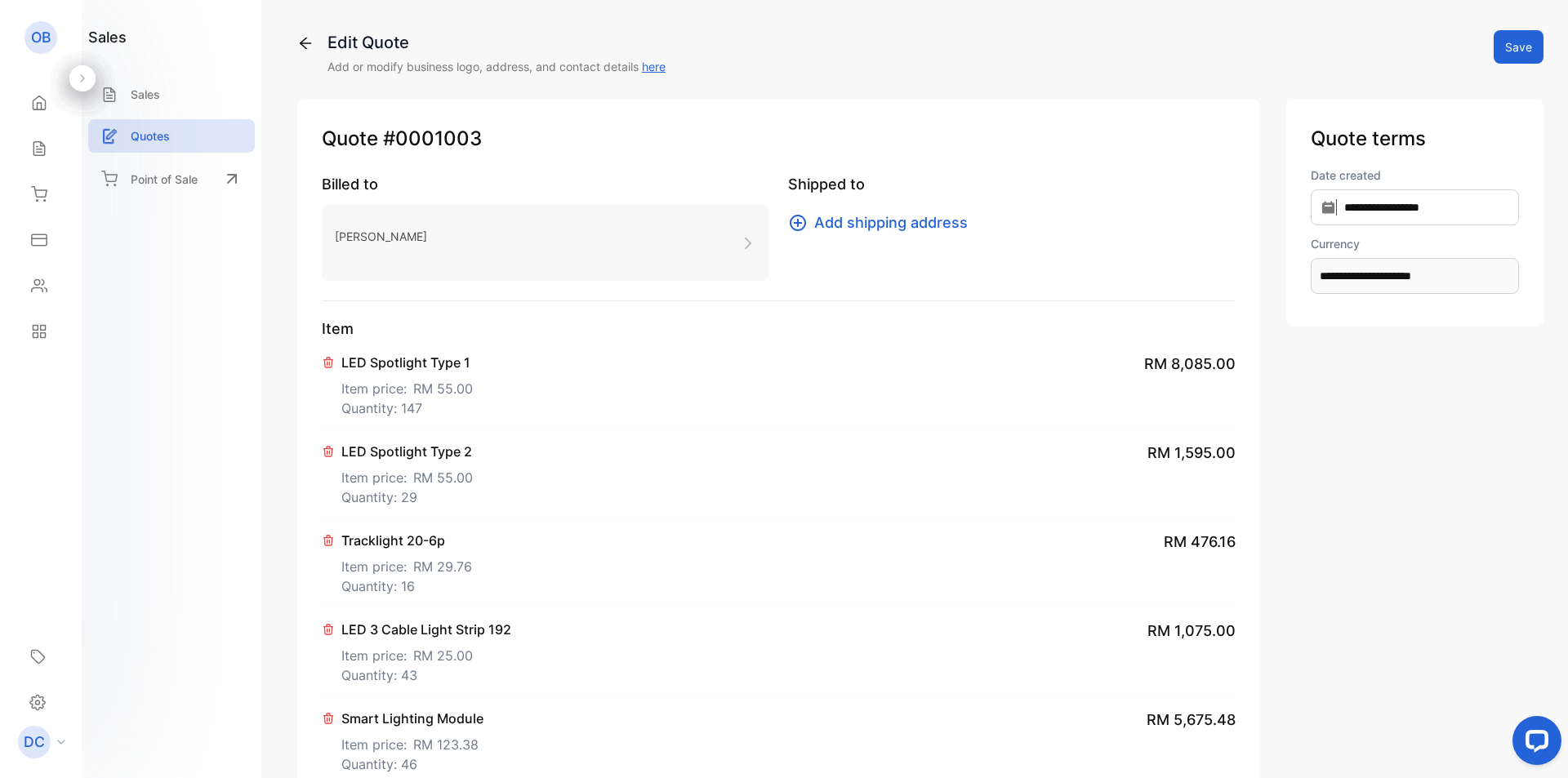
click at [1502, 49] on button "Save" at bounding box center [1518, 47] width 50 height 34
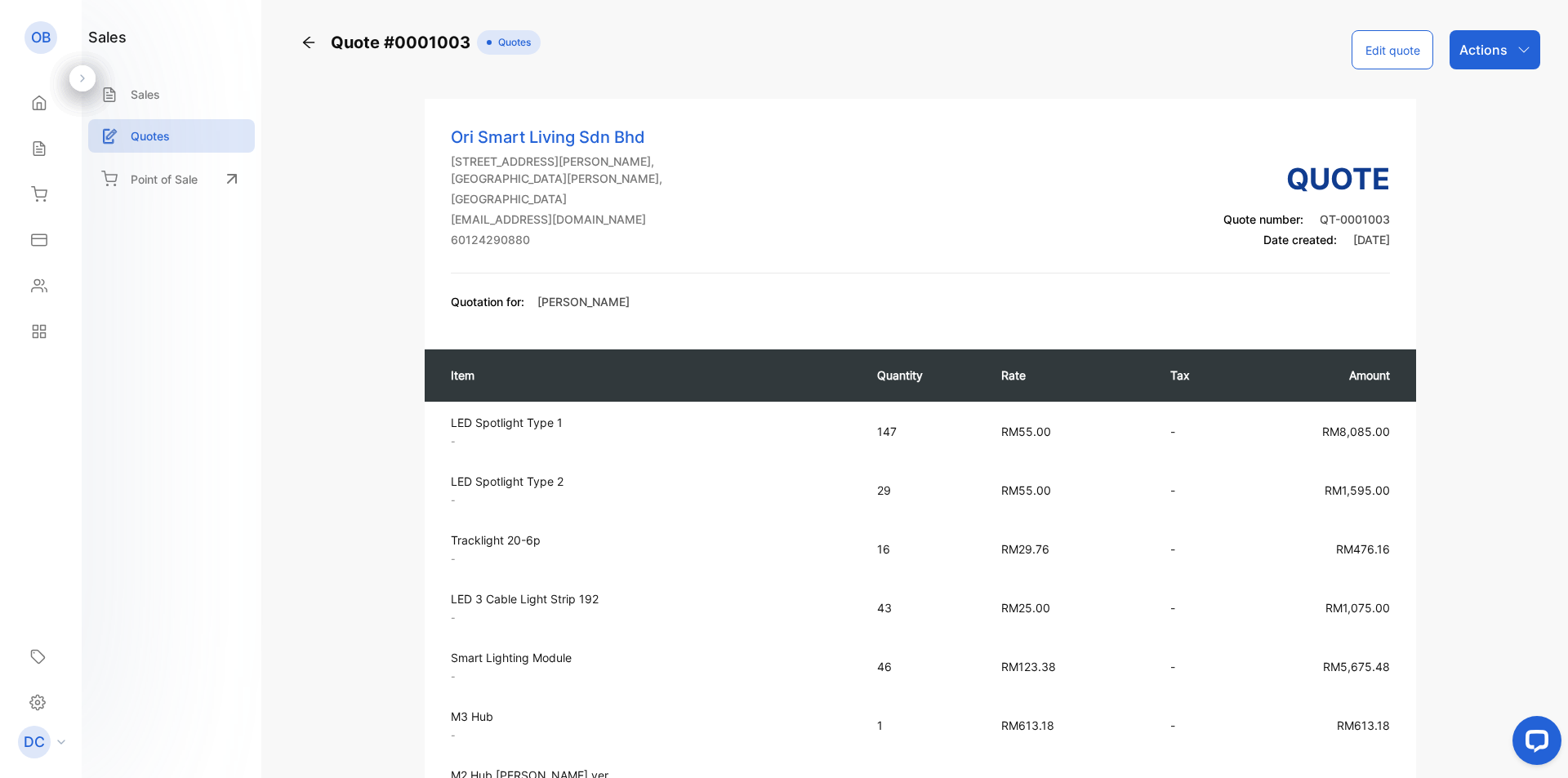
click at [1517, 46] on icon "button" at bounding box center [1523, 50] width 13 height 13
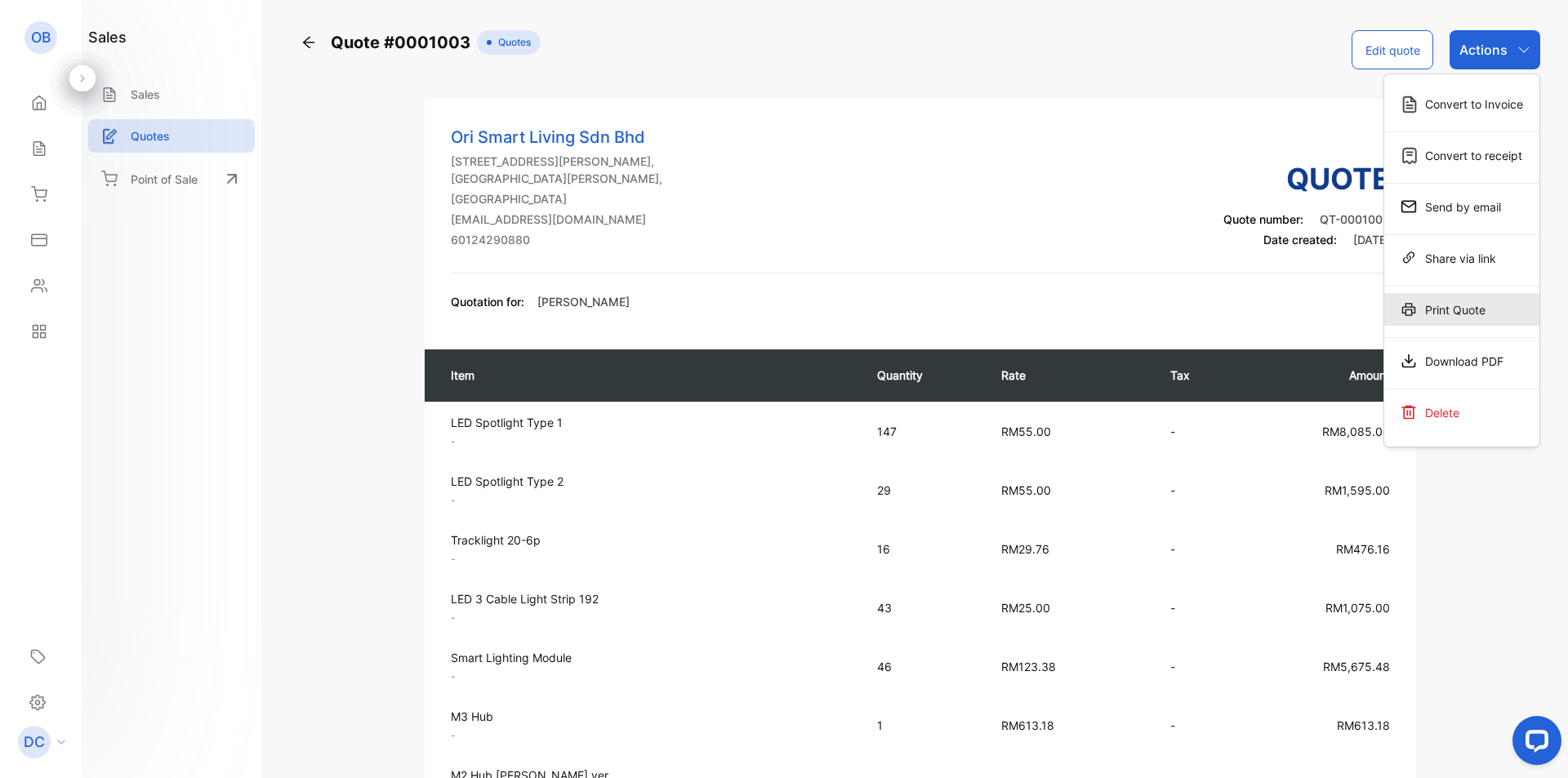
click at [1466, 321] on div "Print Quote" at bounding box center [1462, 309] width 155 height 33
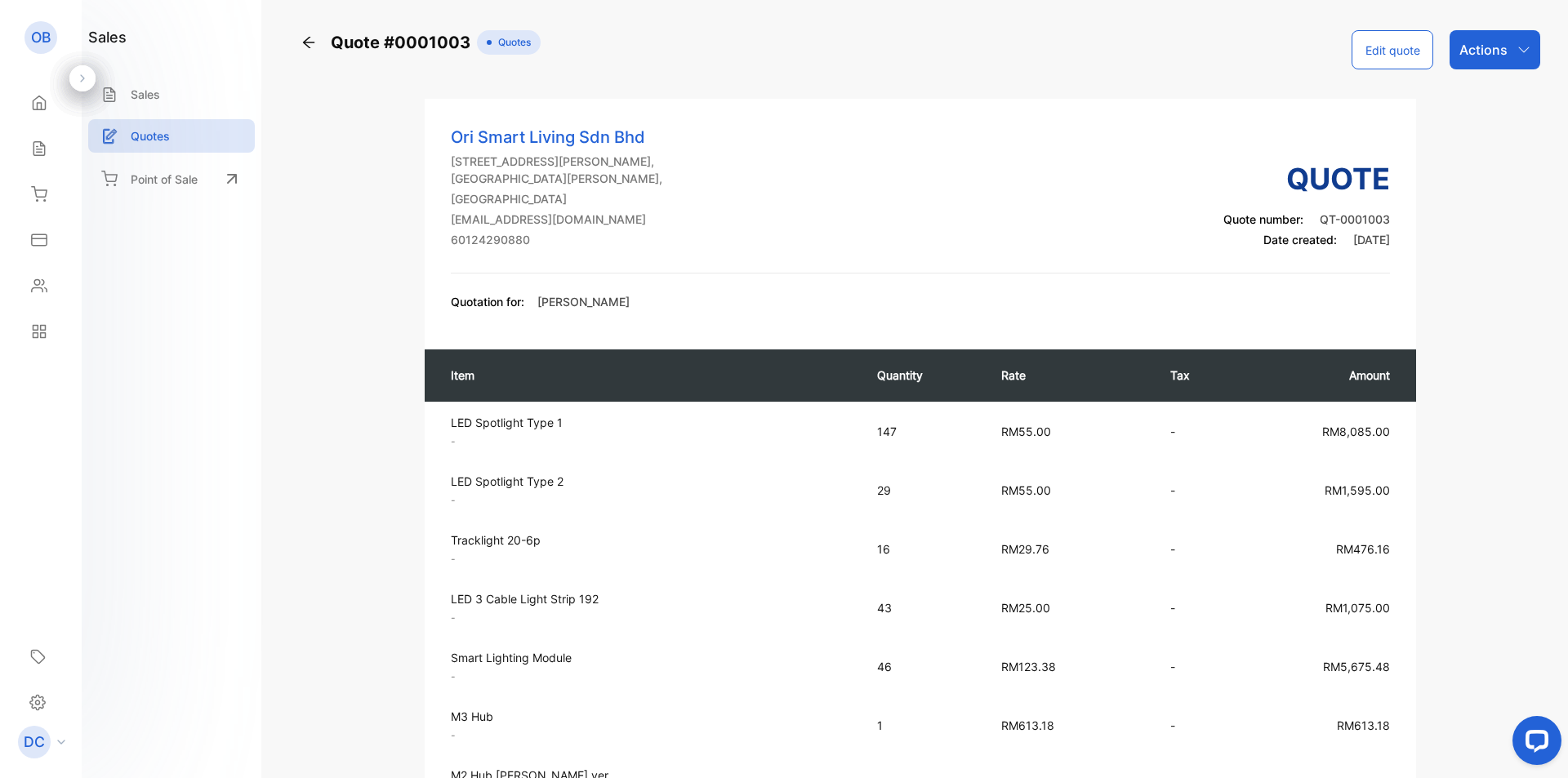
click at [1491, 34] on div "Actions" at bounding box center [1495, 50] width 91 height 39
click at [1482, 354] on div "Download PDF" at bounding box center [1462, 361] width 155 height 33
